Goal: Find contact information: Find specific page/section

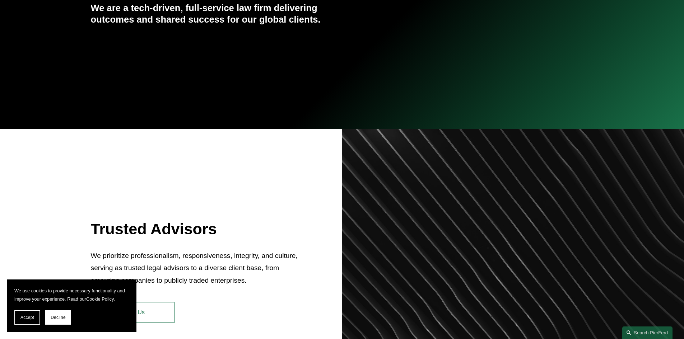
scroll to position [180, 0]
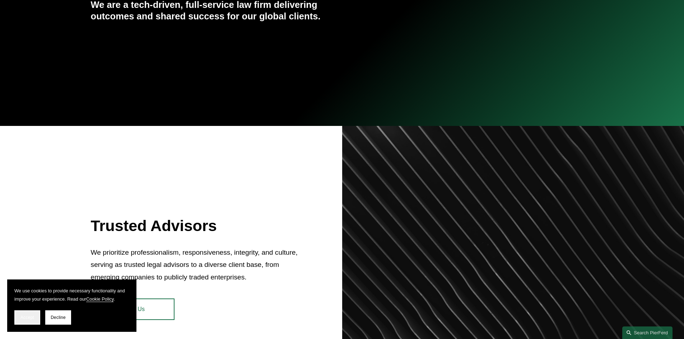
click at [22, 315] on span "Accept" at bounding box center [27, 317] width 14 height 5
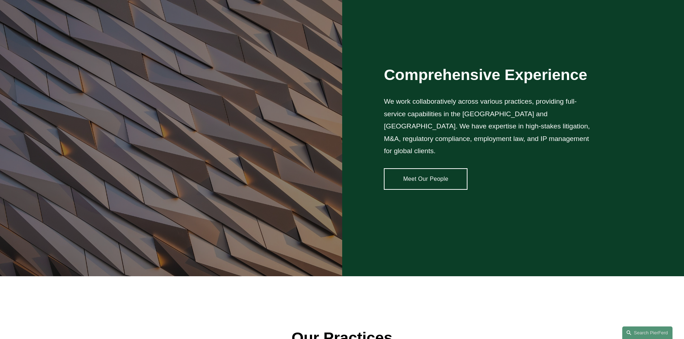
scroll to position [718, 0]
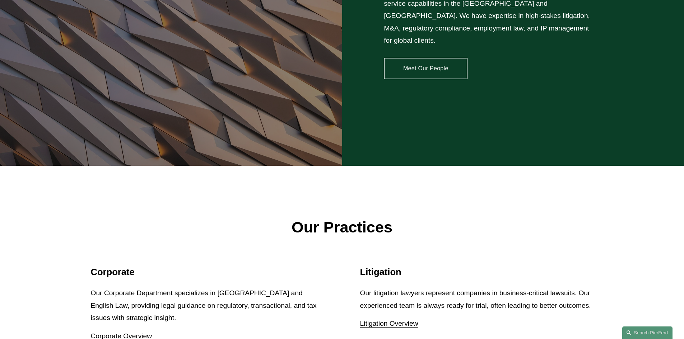
click at [406, 59] on link "Meet Our People" at bounding box center [426, 69] width 84 height 22
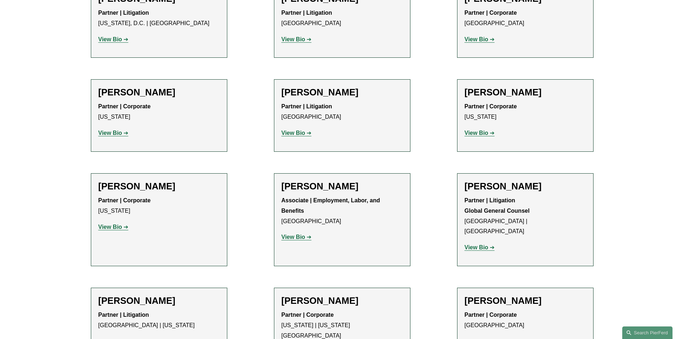
scroll to position [3389, 0]
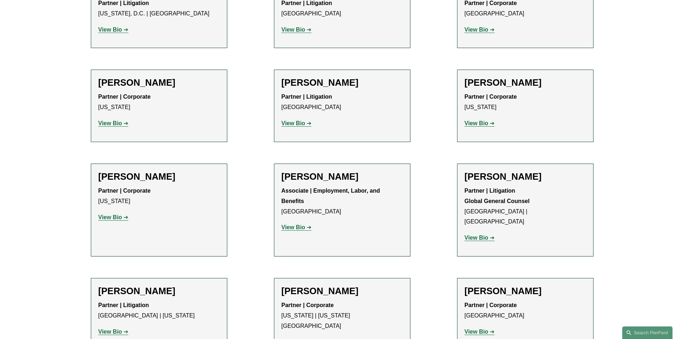
click at [473, 329] on strong "View Bio" at bounding box center [477, 332] width 24 height 6
